Goal: Book appointment/travel/reservation

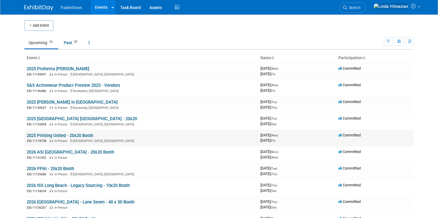
click at [59, 135] on link "2025 Printing United - 20x20 Booth" at bounding box center [60, 135] width 67 height 5
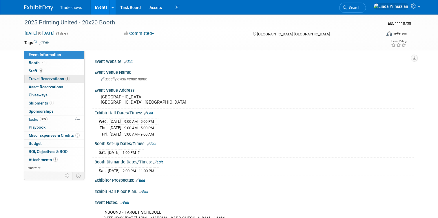
click at [53, 80] on span "Travel Reservations 3" at bounding box center [49, 78] width 41 height 5
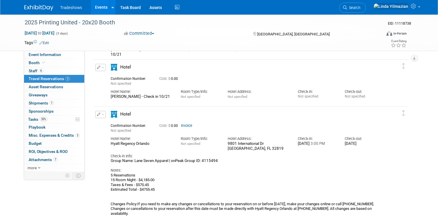
scroll to position [63, 0]
click at [100, 114] on icon "button" at bounding box center [99, 113] width 4 height 3
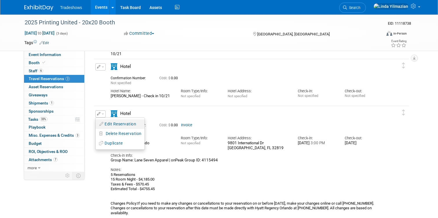
click at [113, 122] on button "Edit Reservation" at bounding box center [120, 124] width 49 height 8
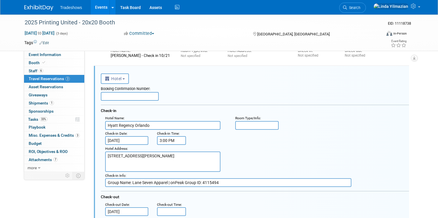
scroll to position [0, 0]
click at [120, 139] on input "[DATE]" at bounding box center [126, 140] width 43 height 9
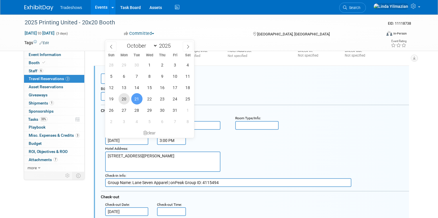
click at [124, 98] on span "20" at bounding box center [124, 98] width 11 height 11
type input "[DATE]"
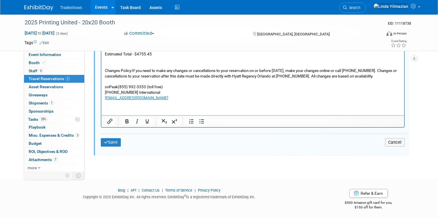
scroll to position [412, 0]
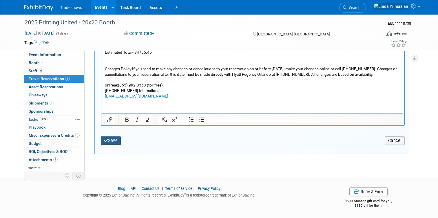
click at [109, 140] on button "Save" at bounding box center [111, 140] width 20 height 8
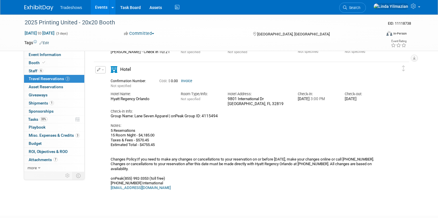
scroll to position [104, 0]
